Goal: Information Seeking & Learning: Learn about a topic

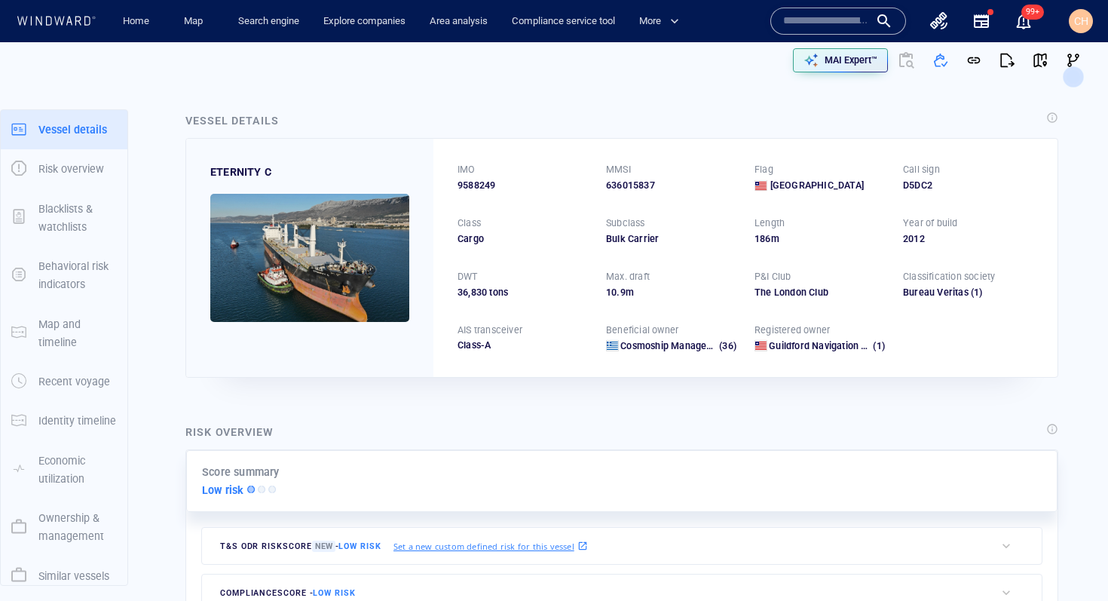
click at [812, 20] on input "text" at bounding box center [826, 21] width 86 height 23
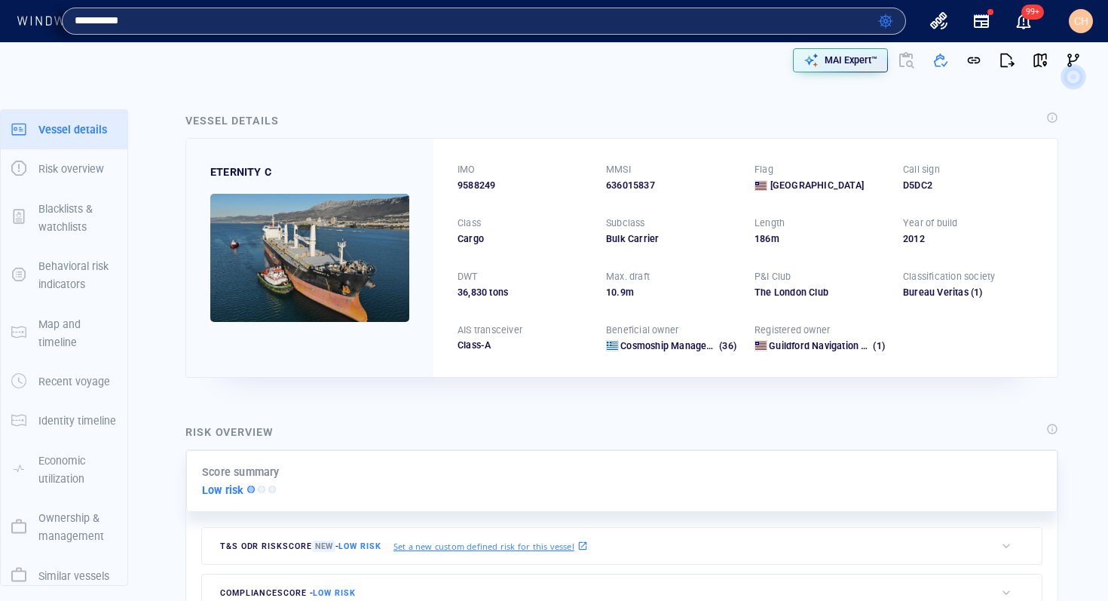
type input "**********"
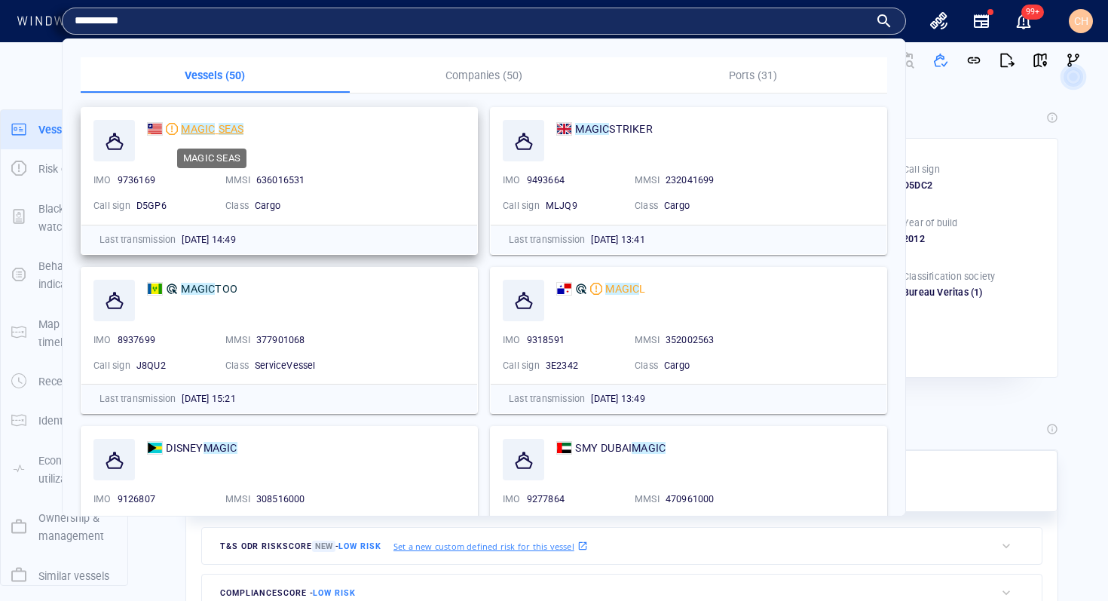
click at [231, 132] on mark "SEAS" at bounding box center [232, 129] width 26 height 12
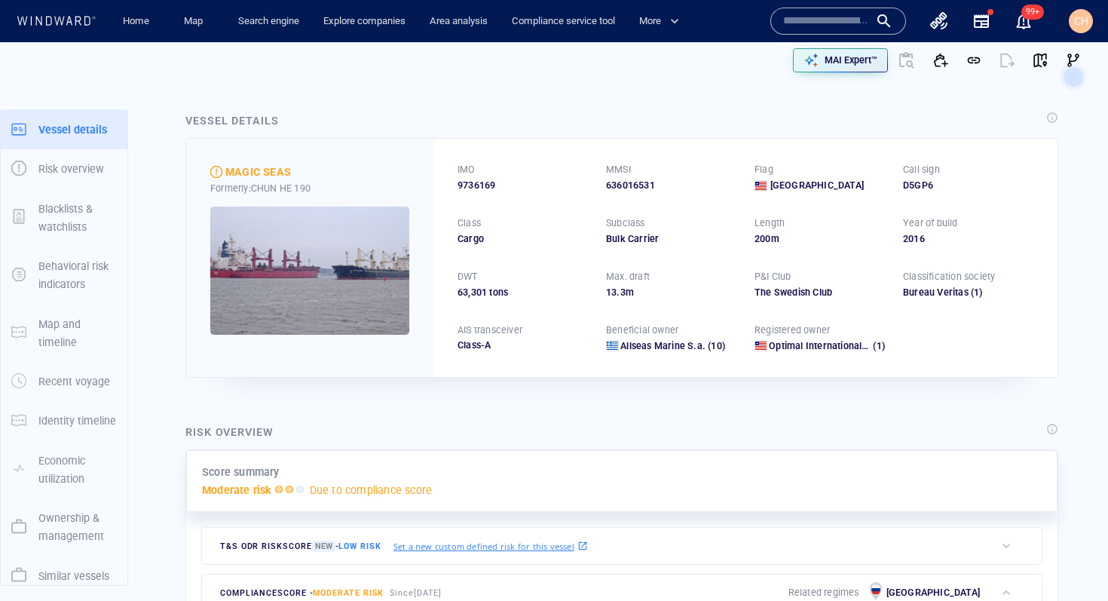
scroll to position [200, 0]
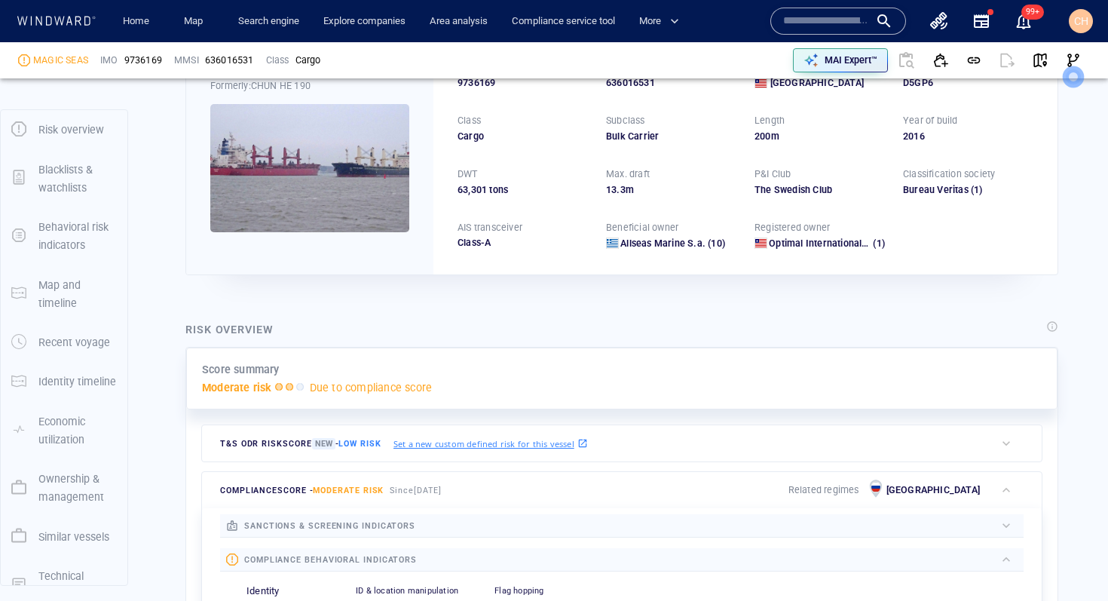
scroll to position [90, 0]
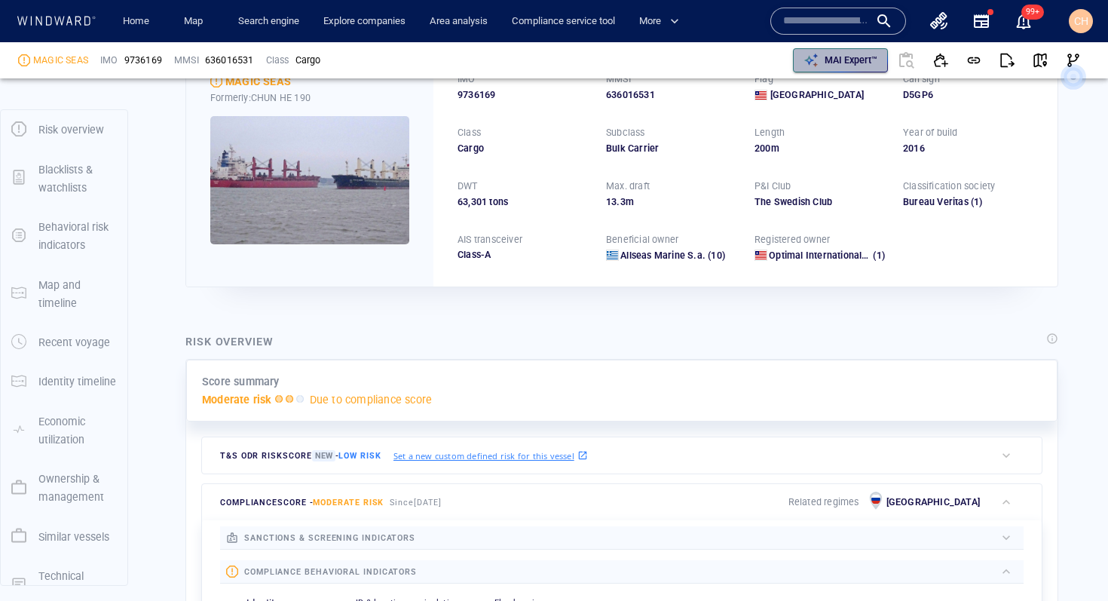
click at [826, 65] on p "MAI Expert™" at bounding box center [850, 61] width 53 height 14
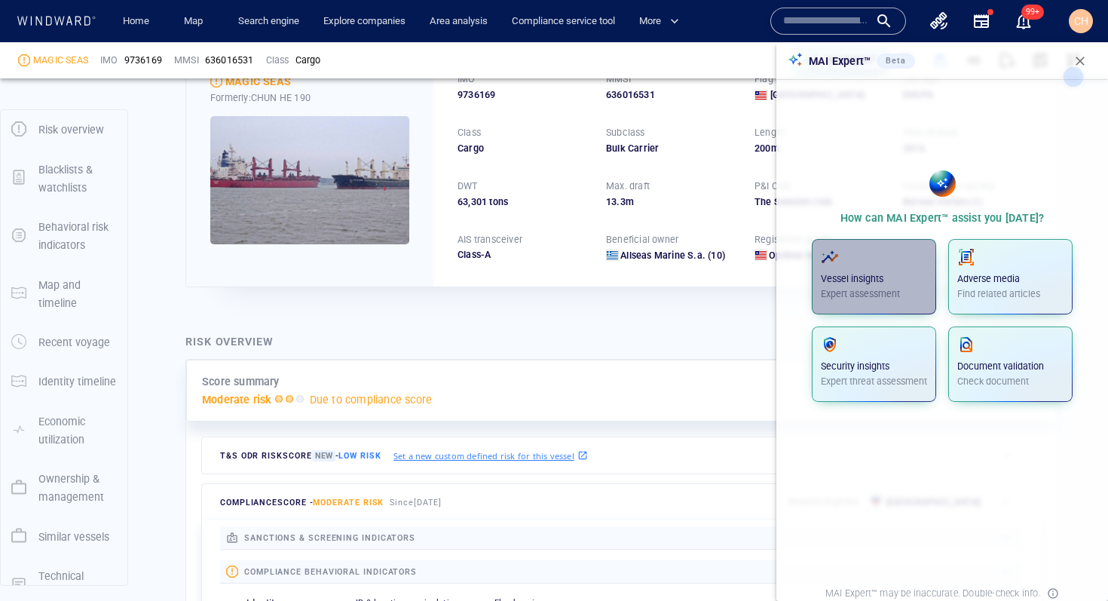
click at [885, 274] on p "Vessel insights" at bounding box center [874, 279] width 106 height 14
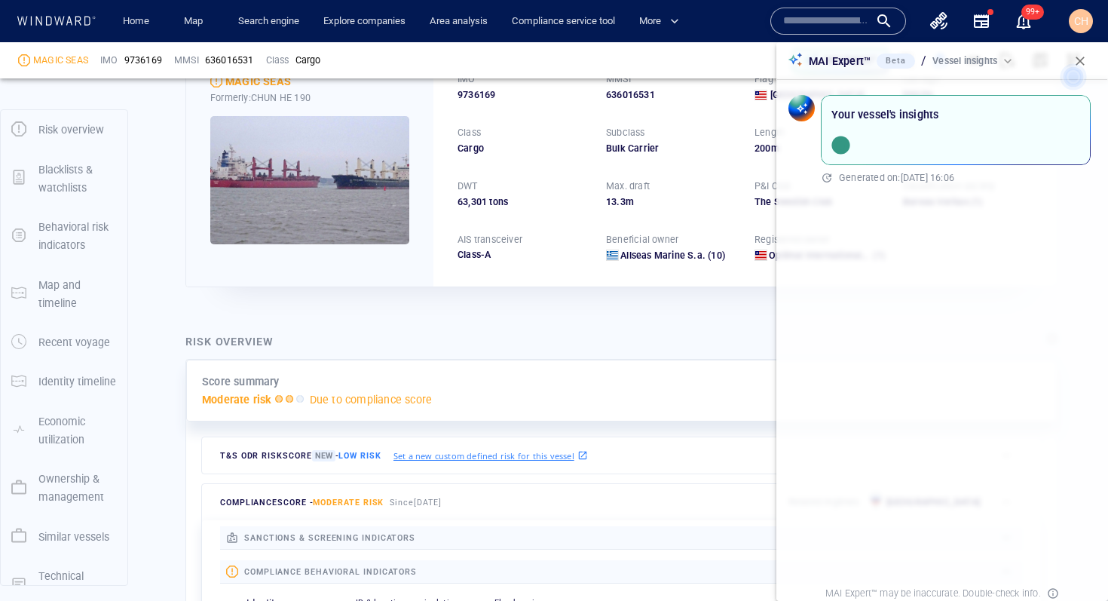
click at [1074, 66] on circle at bounding box center [1073, 76] width 20 height 20
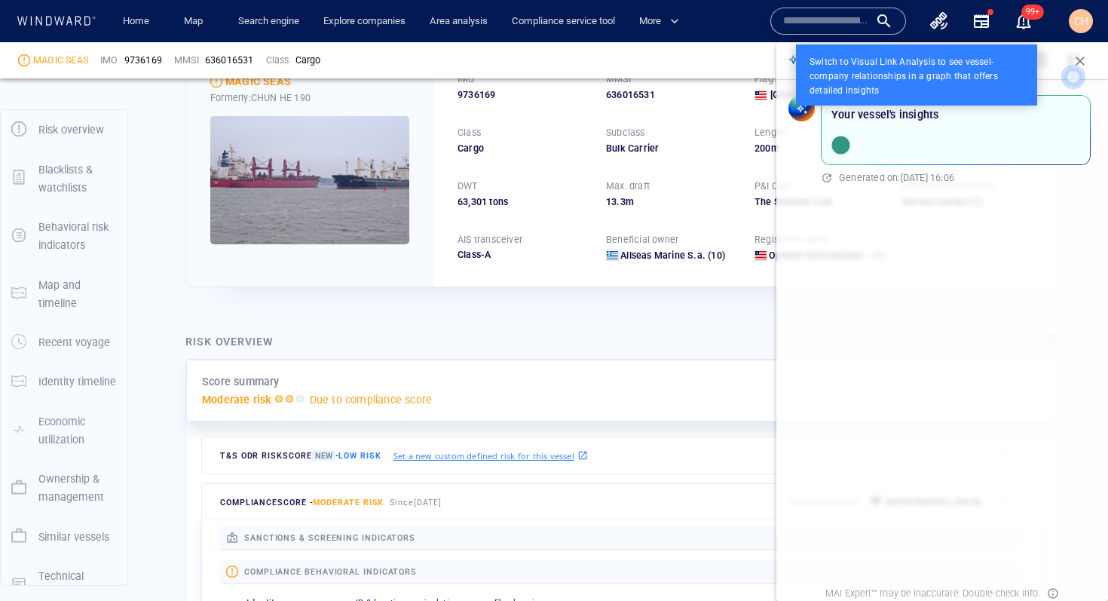
click at [1088, 60] on icon at bounding box center [1073, 77] width 42 height 42
click at [1084, 58] on icon at bounding box center [1073, 77] width 42 height 42
click at [1083, 59] on icon at bounding box center [1073, 77] width 42 height 42
click at [1084, 20] on div at bounding box center [554, 300] width 1108 height 601
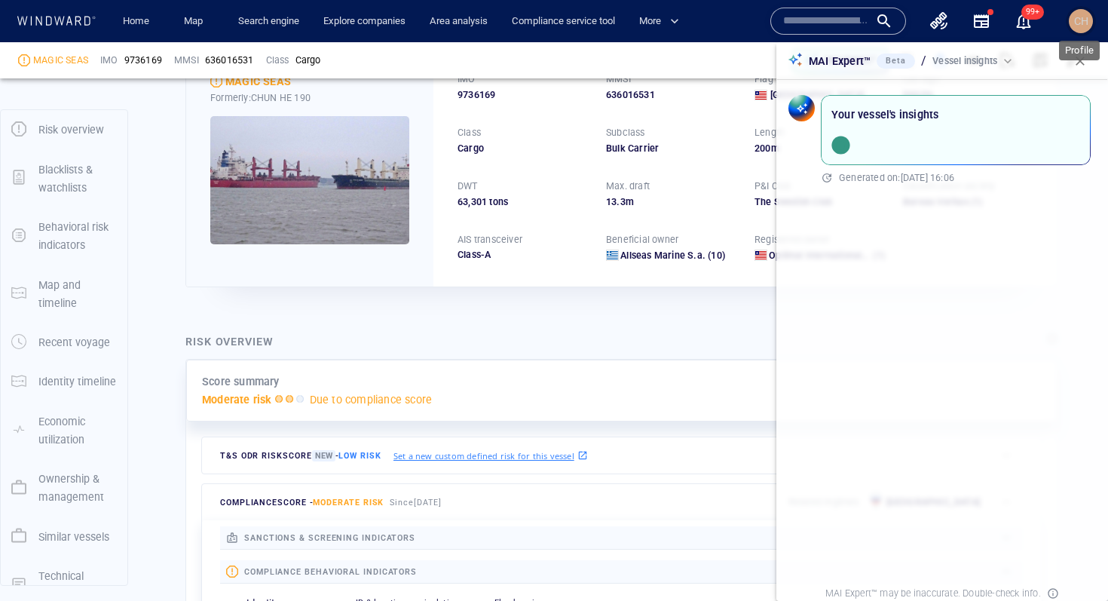
click at [1074, 29] on div "CH" at bounding box center [1081, 21] width 14 height 18
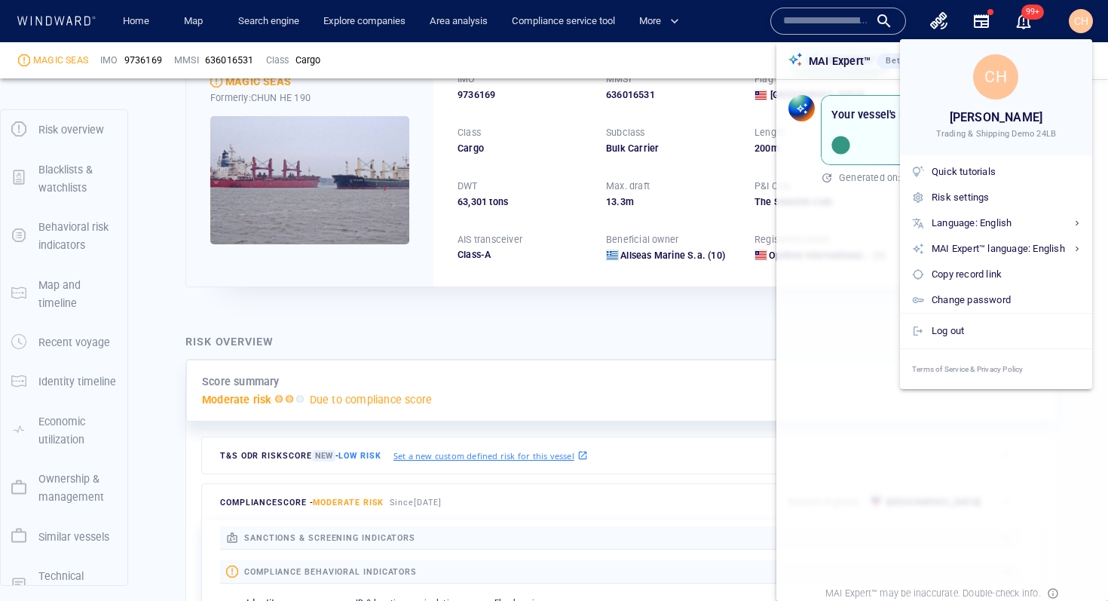
click at [638, 332] on div at bounding box center [554, 300] width 1108 height 601
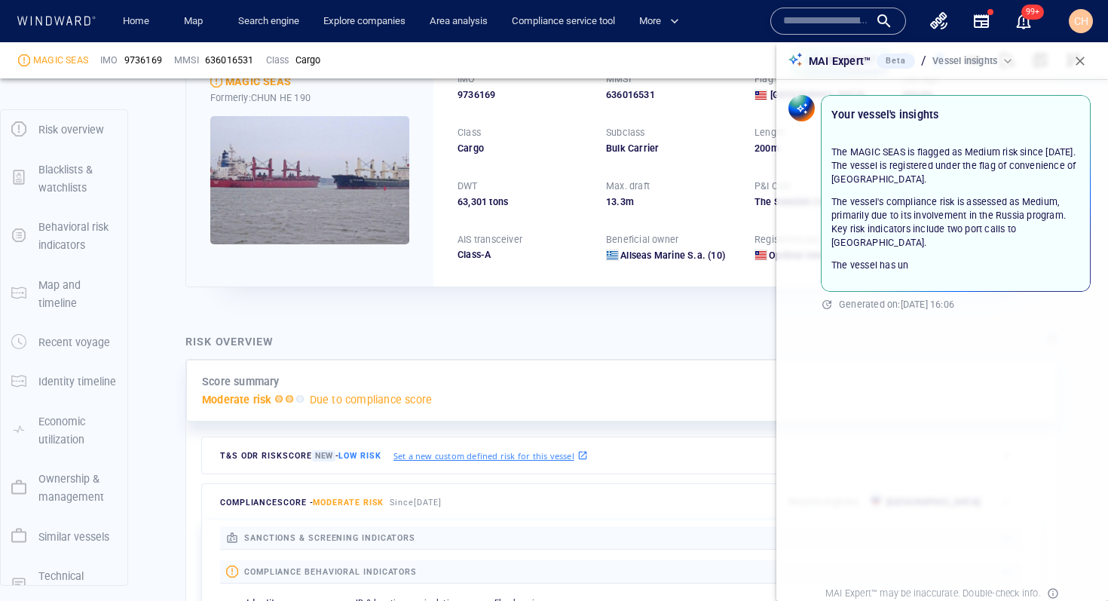
click at [1084, 59] on span "button" at bounding box center [1079, 61] width 15 height 15
